Goal: Communication & Community: Answer question/provide support

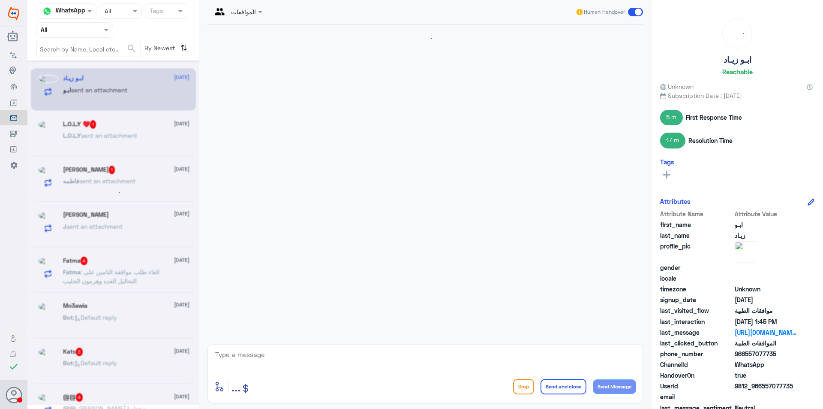
scroll to position [794, 0]
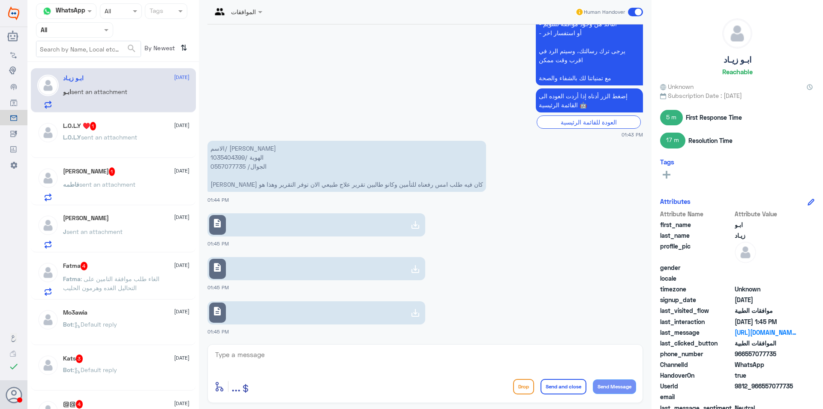
click at [99, 29] on div at bounding box center [74, 30] width 76 height 10
click at [81, 85] on Inbox "Your Inbox" at bounding box center [70, 86] width 30 height 7
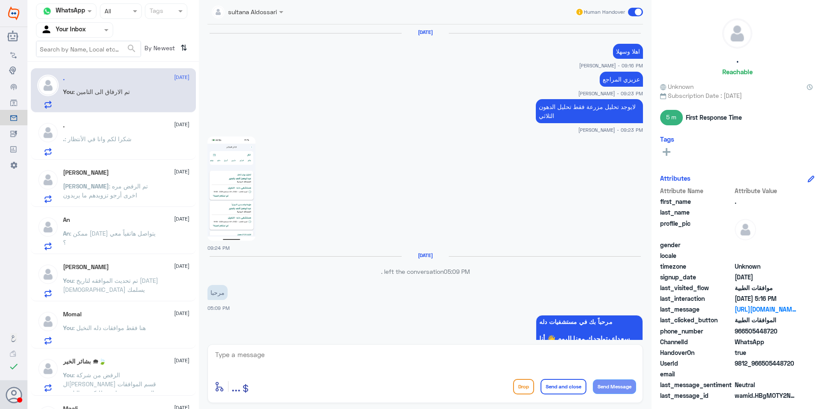
scroll to position [643, 0]
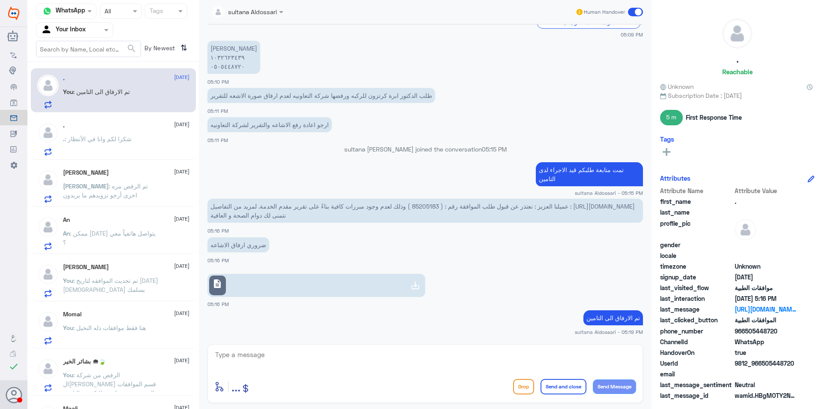
click at [109, 30] on span at bounding box center [107, 29] width 11 height 9
click at [77, 98] on Team "Your Team" at bounding box center [69, 95] width 29 height 7
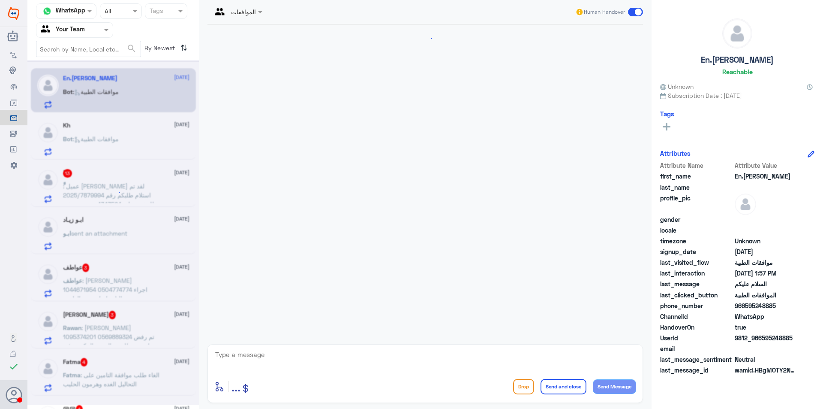
scroll to position [105, 0]
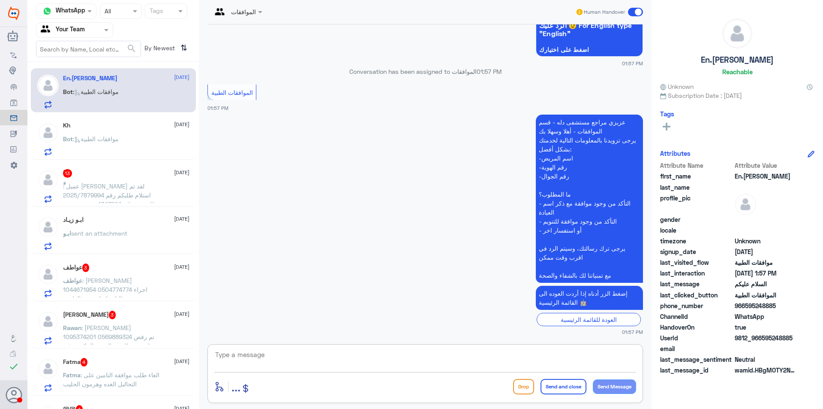
click at [312, 362] on textarea at bounding box center [425, 359] width 422 height 21
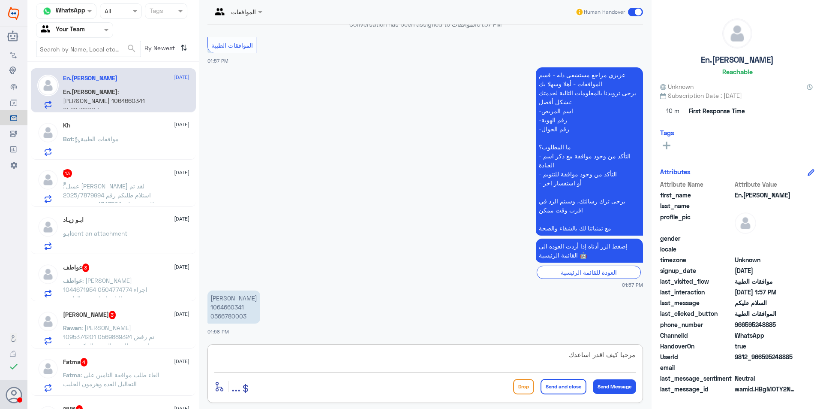
type textarea "مرحبا كيف اقدر اساعدك"
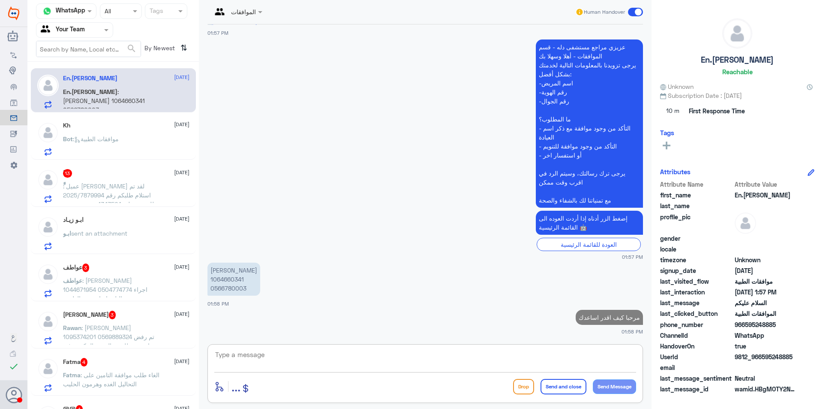
click at [225, 277] on p "[PERSON_NAME] 1064660341 0566780003" at bounding box center [234, 278] width 53 height 33
copy p "1064660341"
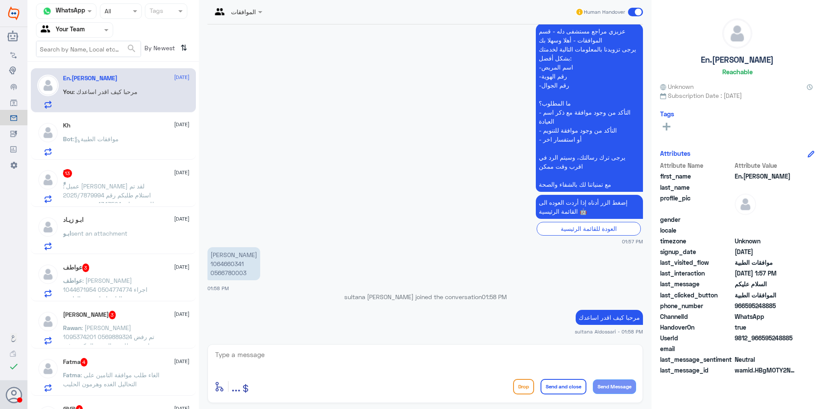
click at [419, 362] on textarea at bounding box center [425, 359] width 422 height 21
type textarea "وضح استفسارك"
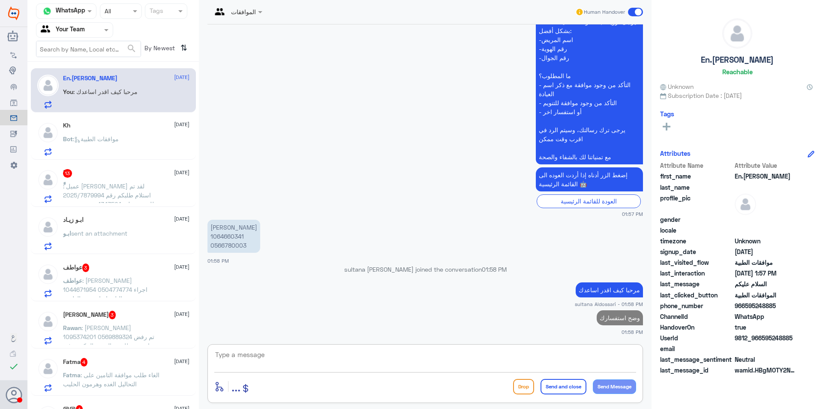
click at [133, 119] on div "Kh [DATE] Bot : موافقات الطبية" at bounding box center [113, 137] width 165 height 44
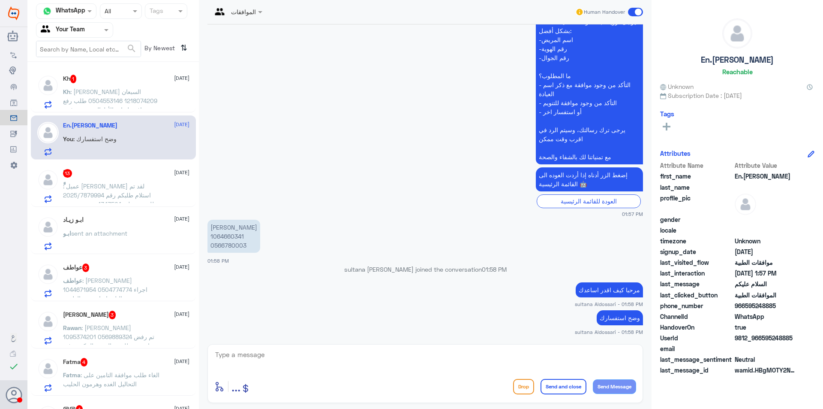
click at [127, 132] on div "En.[PERSON_NAME] [DATE] You : وضح استفسارك" at bounding box center [126, 139] width 126 height 34
click at [125, 104] on span ": [PERSON_NAME] السبعان 1218074209 0504553146 طلب رفع موافقه لعيادة الأطفال وسب…" at bounding box center [110, 114] width 94 height 52
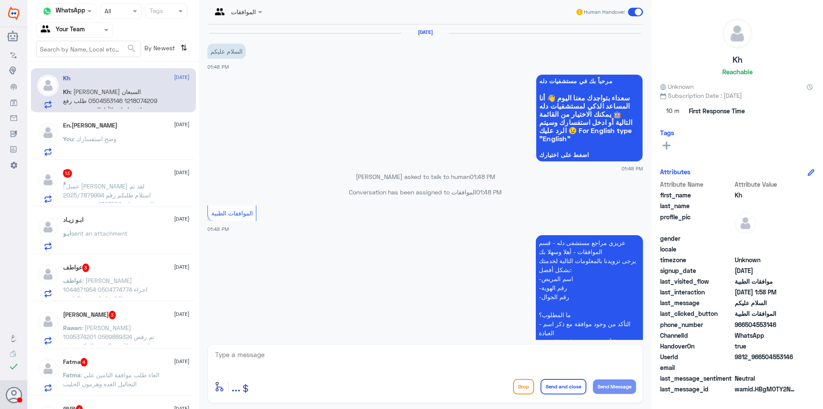
scroll to position [177, 0]
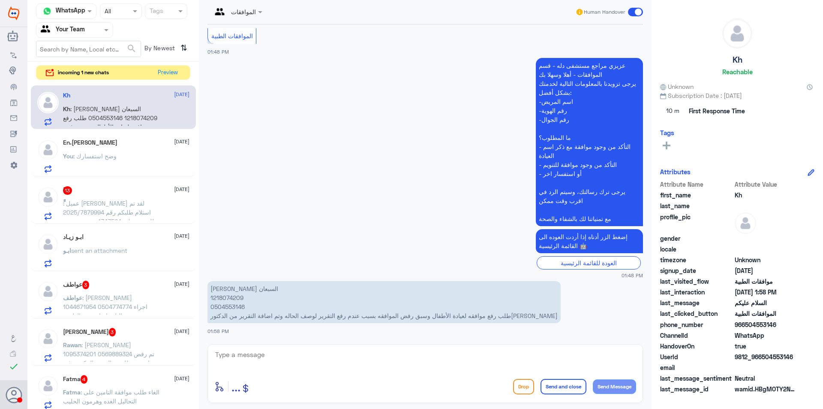
click at [224, 297] on p "[PERSON_NAME] السبعان 1218074209 0504553146 طلب رفع موافقه لعيادة الأطفال وسبق …" at bounding box center [384, 302] width 353 height 42
copy p "1218074209"
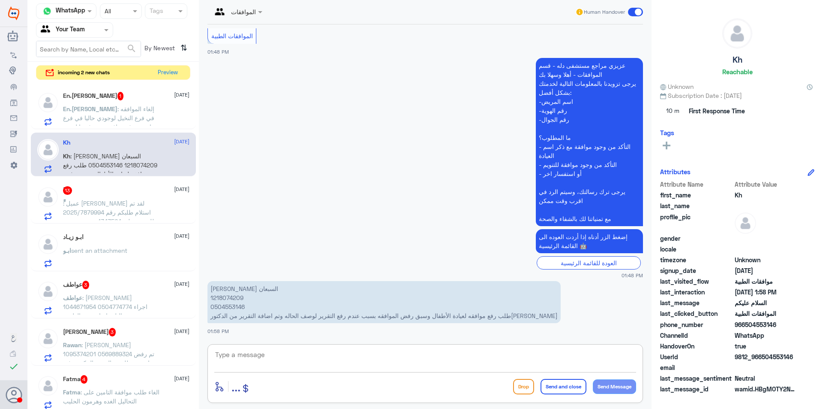
click at [258, 358] on textarea at bounding box center [425, 359] width 422 height 21
type textarea "تمت متابعة طلبكم قيد الاجراء لدى التامين"
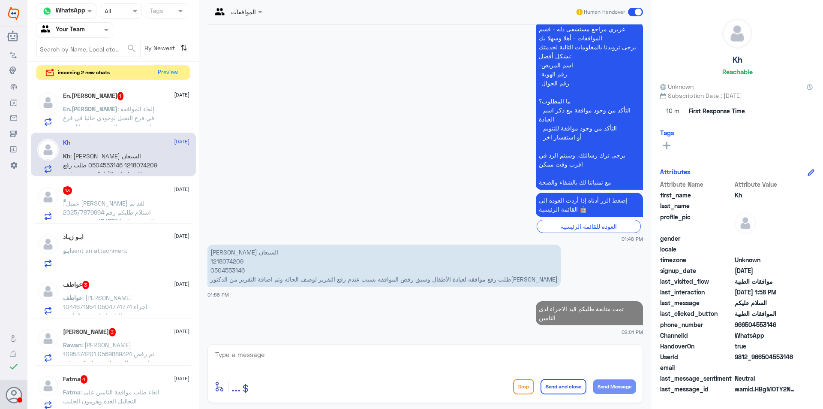
click at [143, 109] on span ": إلغاء الموافقه في فرع النخيل لوجودي حاليا في فرع نمار وتم رفع موافقه وتم رفضه…" at bounding box center [109, 122] width 93 height 34
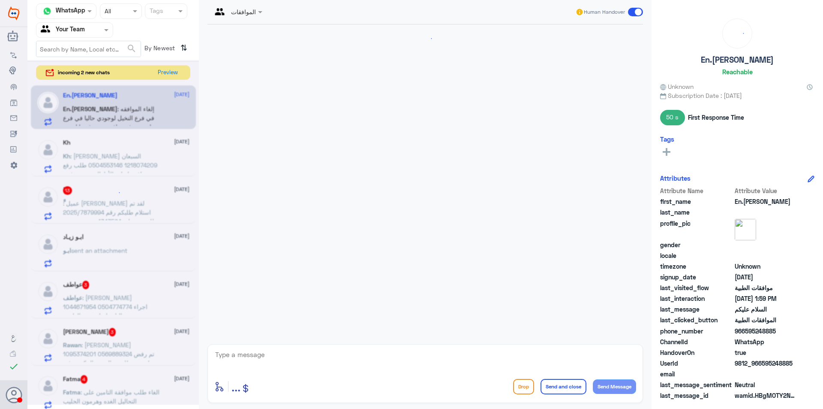
scroll to position [252, 0]
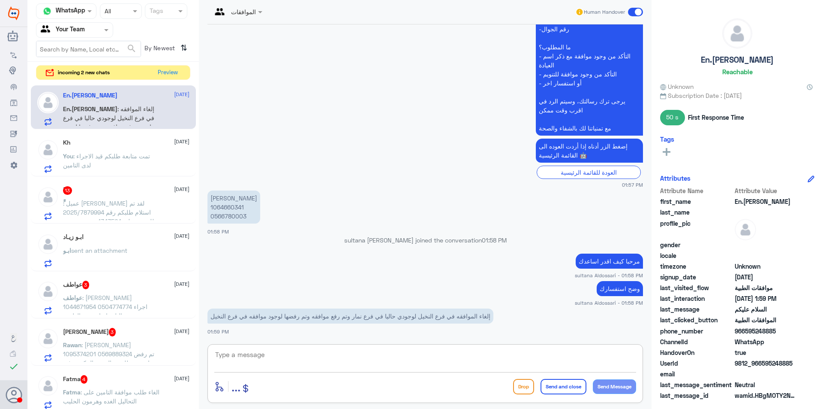
click at [366, 353] on textarea at bounding box center [425, 359] width 422 height 21
type textarea "م"
type textarea "زودني رقم الطلب من فضلك"
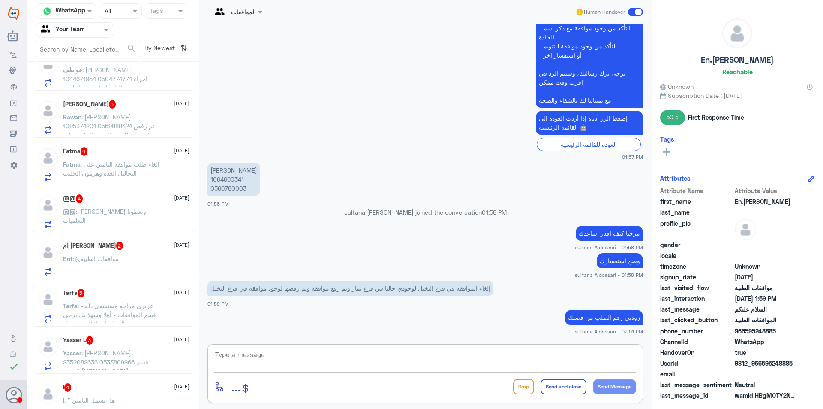
scroll to position [0, 0]
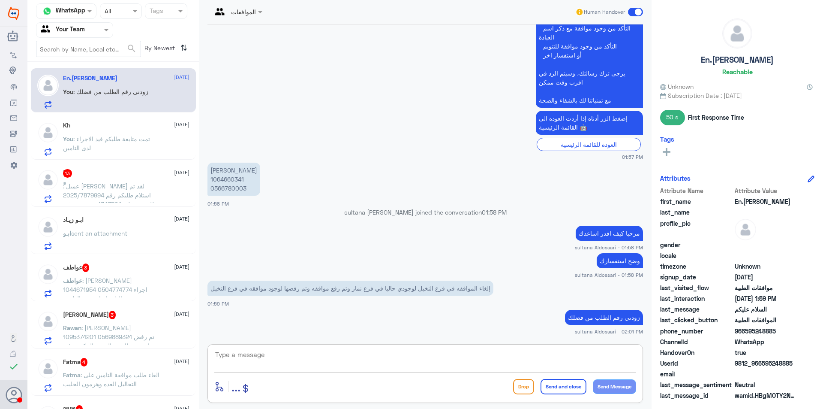
click at [122, 191] on span ": عميل [PERSON_NAME] لقد تم استلام طلبكم رقم 2025/7879994 للمؤمن عليه 1343564 م…" at bounding box center [108, 221] width 91 height 79
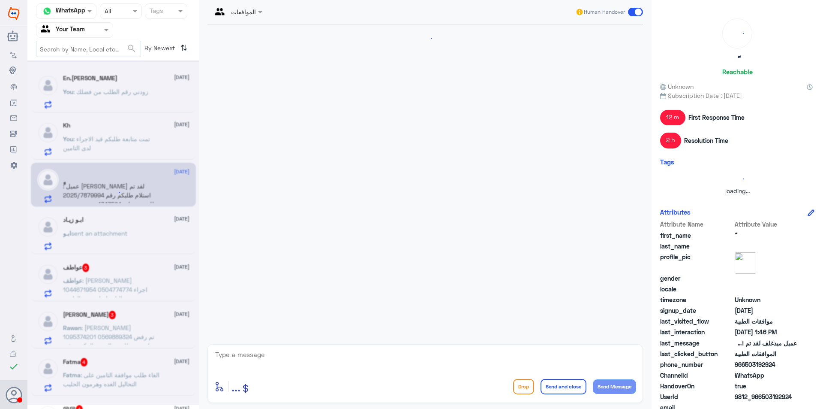
scroll to position [810, 0]
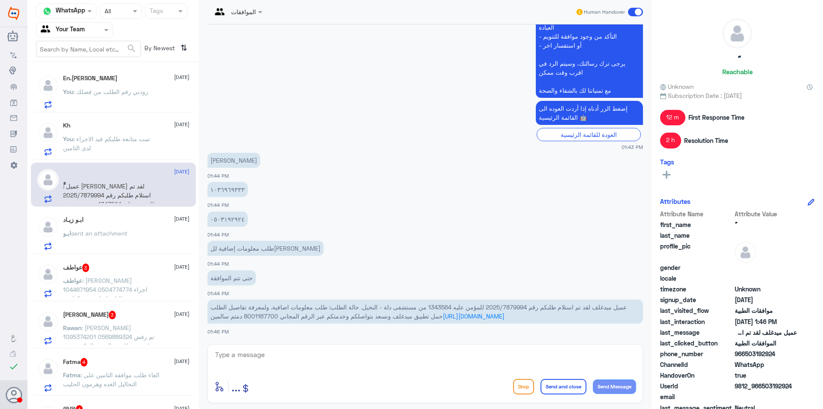
click at [514, 306] on span "عميل ميدغلف لقد تم استلام طلبكم رقم 2025/7879994 للمؤمن عليه 1343564 من مستشفى …" at bounding box center [419, 311] width 416 height 16
click at [508, 306] on span "عميل ميدغلف لقد تم استلام طلبكم رقم 2025/7879994 للمؤمن عليه 1343564 من مستشفى …" at bounding box center [419, 311] width 416 height 16
click at [488, 307] on span "عميل ميدغلف لقد تم استلام طلبكم رقم 2025/7879994 للمؤمن عليه 1343564 من مستشفى …" at bounding box center [419, 311] width 416 height 16
copy span "2025/7879994"
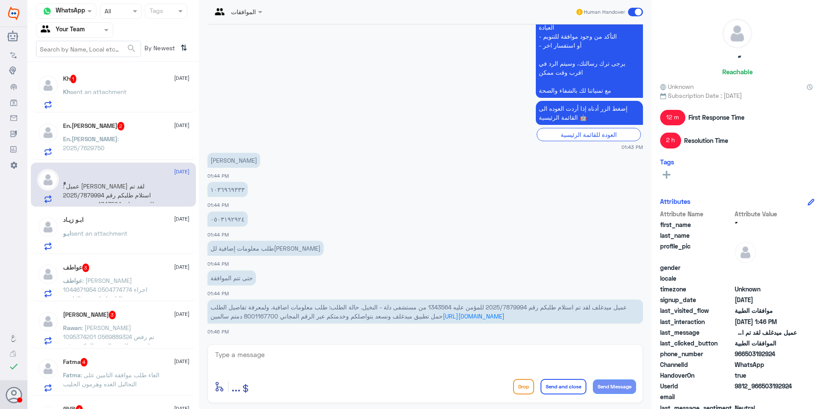
click at [357, 358] on textarea at bounding box center [425, 359] width 422 height 21
type textarea "تمت متابعة طلبكم قيد الاجراء لدى التامين"
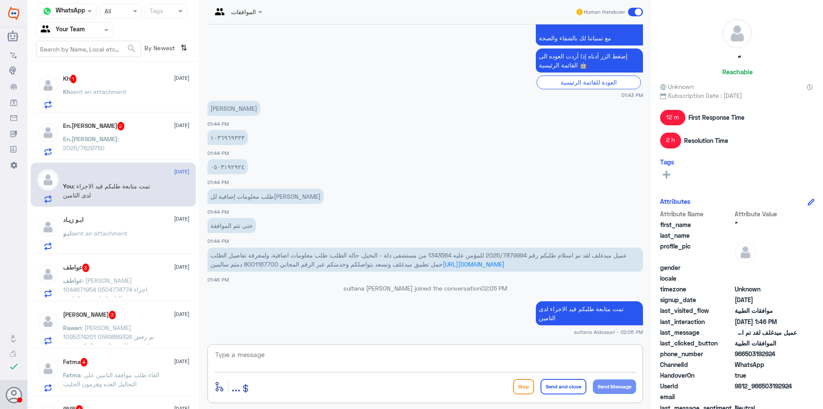
click at [119, 140] on span ": 2025/7629750" at bounding box center [91, 143] width 56 height 16
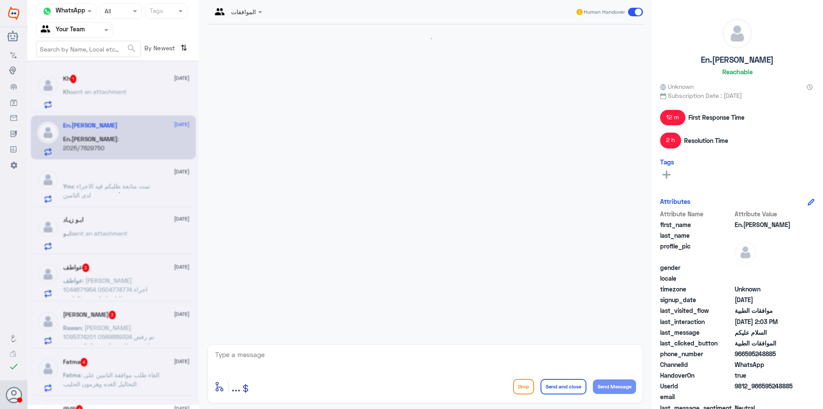
scroll to position [338, 0]
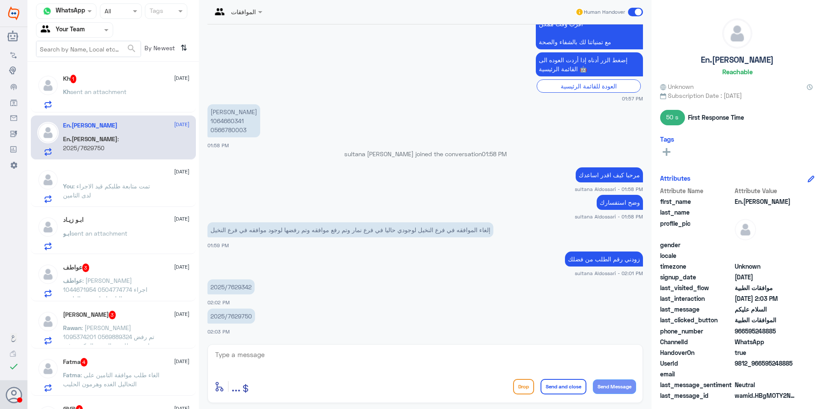
click at [223, 287] on p "2025/7629342" at bounding box center [231, 286] width 47 height 15
copy div "2025/7629342"
click at [258, 359] on textarea at bounding box center [425, 359] width 422 height 21
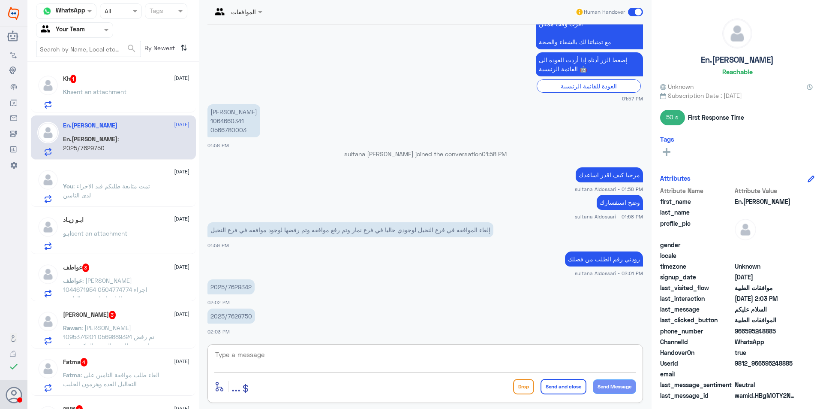
click at [238, 316] on p "2025/7629750" at bounding box center [232, 315] width 48 height 15
copy div "2025/7629750"
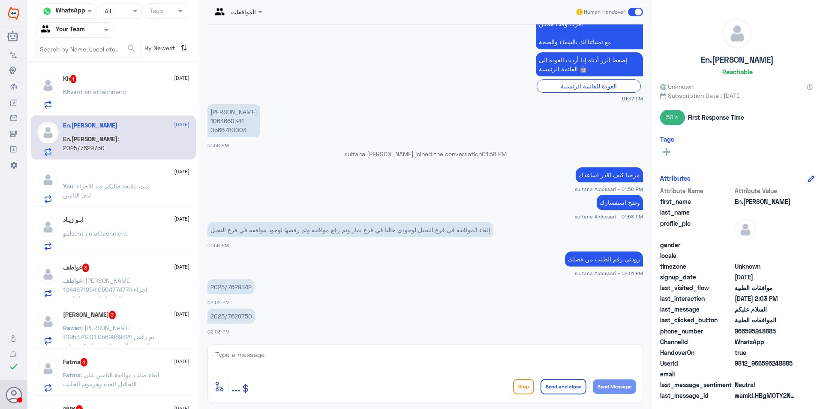
click at [288, 353] on textarea at bounding box center [425, 359] width 422 height 21
type textarea "j"
type textarea "تم الالغاء"
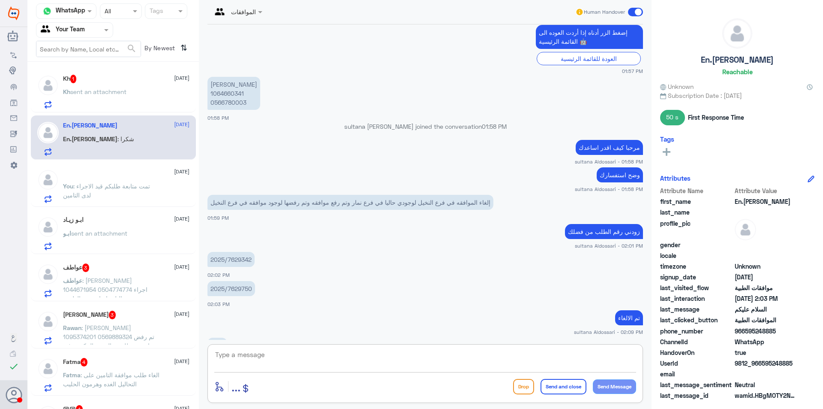
scroll to position [395, 0]
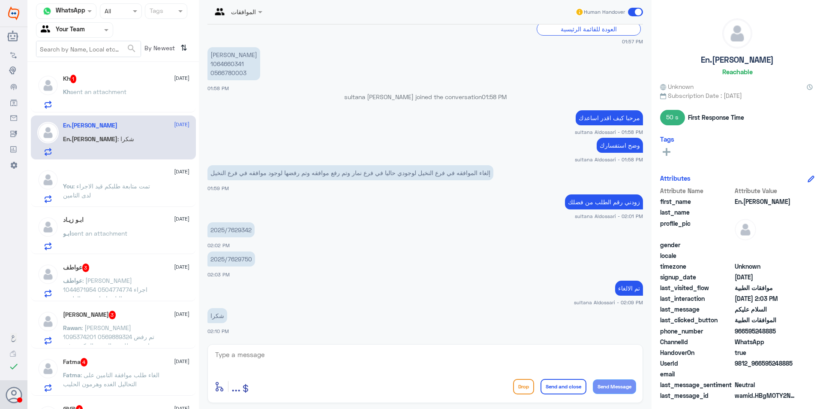
click at [118, 94] on span "sent an attachment" at bounding box center [98, 91] width 56 height 7
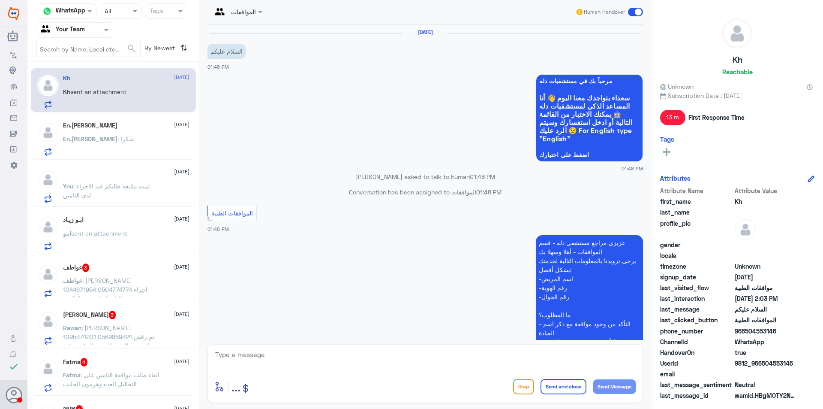
scroll to position [348, 0]
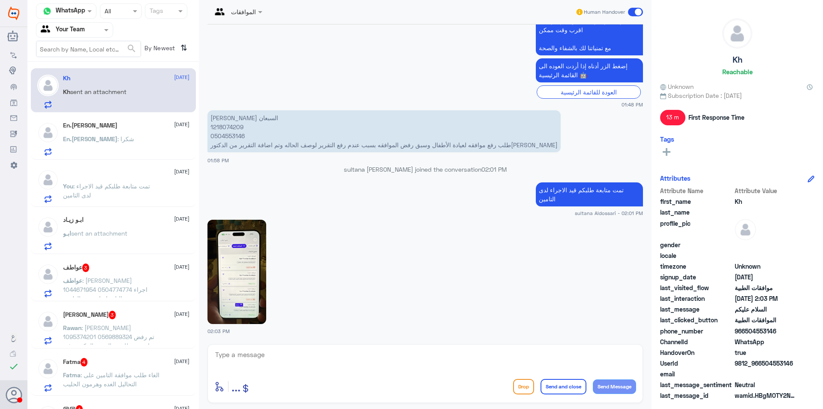
click at [239, 279] on img at bounding box center [237, 272] width 59 height 104
click at [117, 138] on span ": شكرا" at bounding box center [125, 138] width 17 height 7
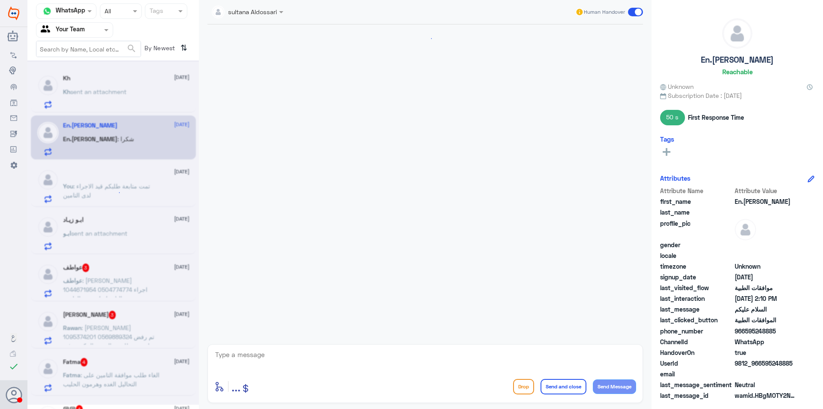
scroll to position [395, 0]
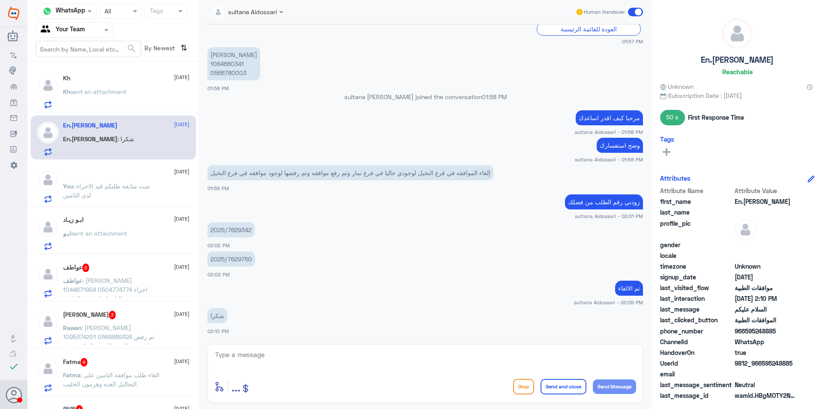
click at [100, 176] on div "ًً [DATE] You : تمت متابعة طلبكم قيد الاجراء لدى التامين" at bounding box center [126, 186] width 126 height 34
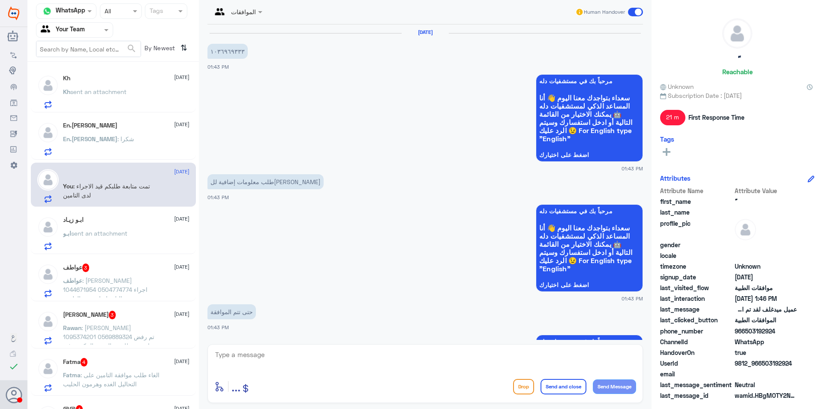
scroll to position [732, 0]
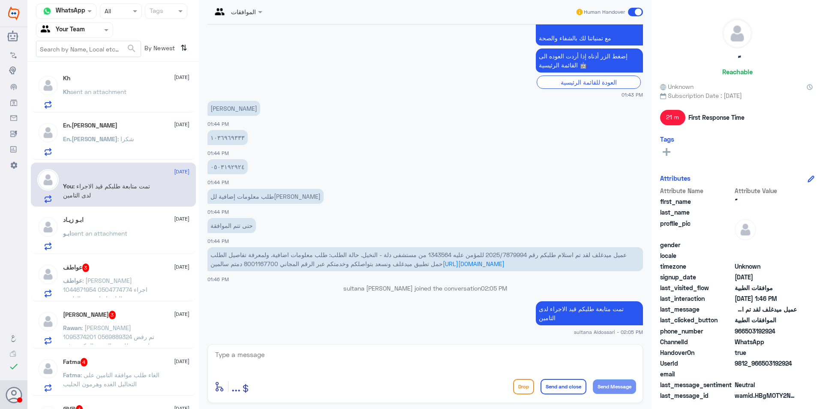
click at [121, 229] on span "sent an attachment" at bounding box center [99, 232] width 56 height 7
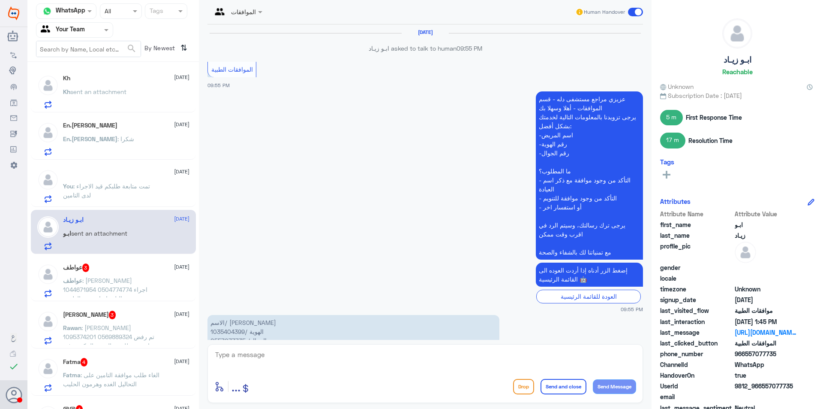
scroll to position [794, 0]
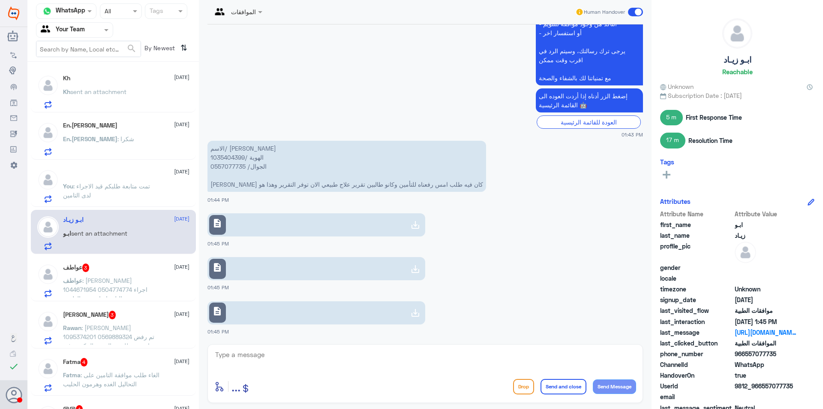
click at [226, 157] on p "الاسم/ [PERSON_NAME] الهوية /1035404399 الجوال/ 0557077735 [PERSON_NAME] كان في…" at bounding box center [347, 166] width 279 height 51
copy p "1035404399"
click at [414, 226] on use at bounding box center [415, 225] width 10 height 10
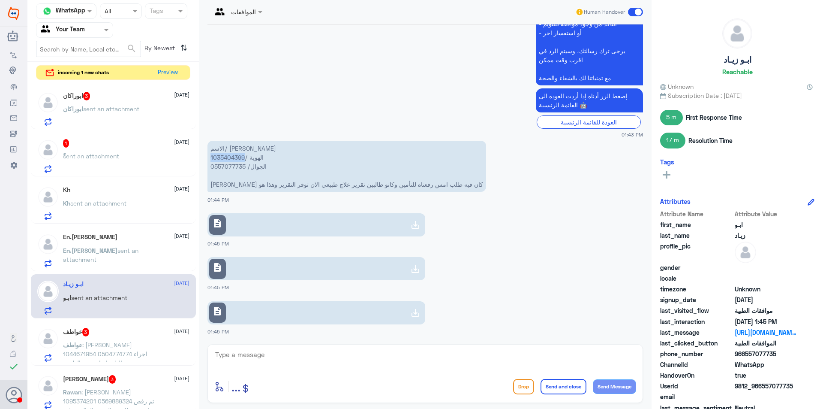
click at [413, 272] on use at bounding box center [415, 269] width 10 height 10
click at [410, 310] on icon at bounding box center [415, 312] width 10 height 10
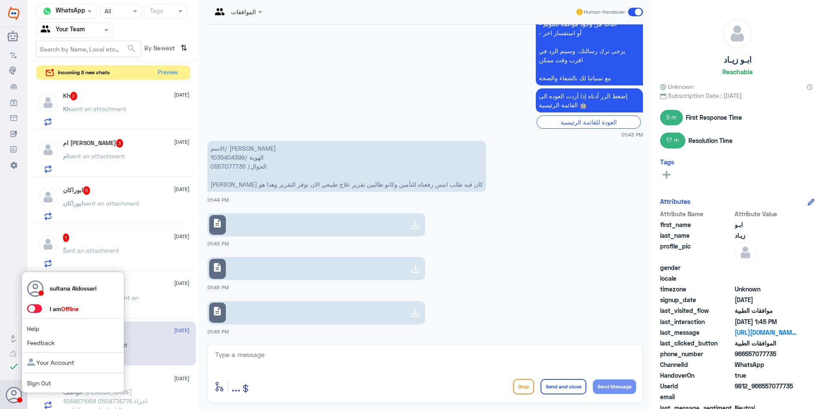
click at [36, 381] on link "Sign Out" at bounding box center [39, 382] width 24 height 7
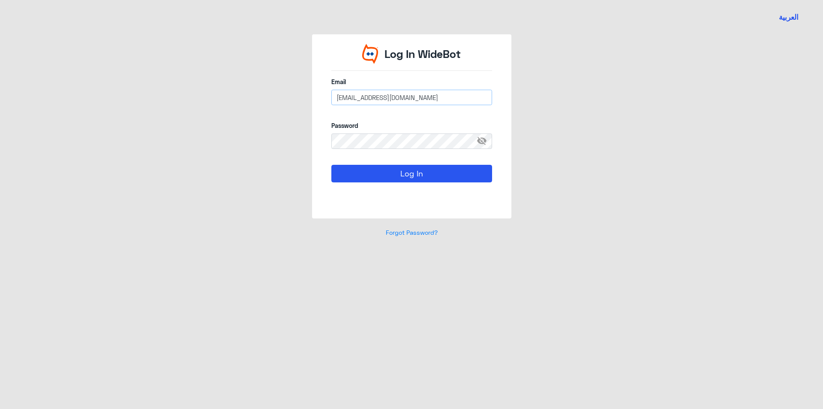
drag, startPoint x: 458, startPoint y: 97, endPoint x: 259, endPoint y: 91, distance: 198.6
click at [259, 91] on div "Log In WideBot Email [EMAIL_ADDRESS][DOMAIN_NAME] Password visibility_off Log I…" at bounding box center [411, 140] width 489 height 213
click at [486, 142] on span "visibility_off" at bounding box center [484, 140] width 15 height 15
click at [479, 140] on span "visibility" at bounding box center [484, 140] width 15 height 15
